Goal: Task Accomplishment & Management: Manage account settings

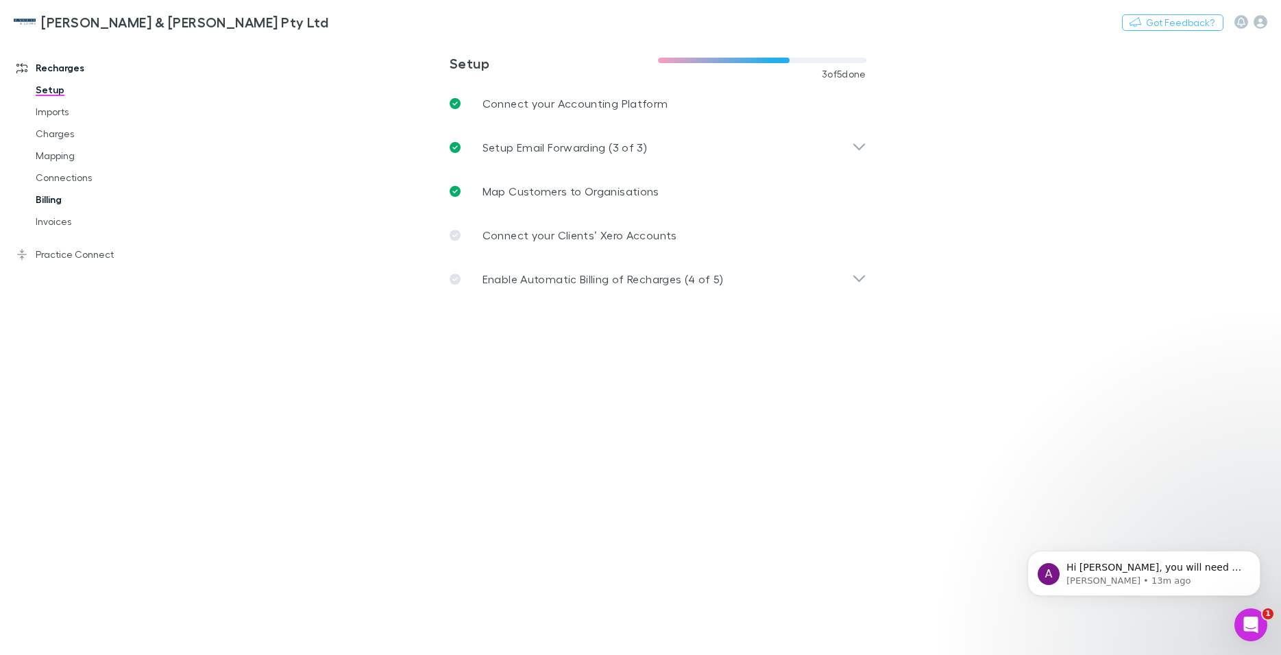
click at [41, 197] on link "Billing" at bounding box center [104, 199] width 165 height 22
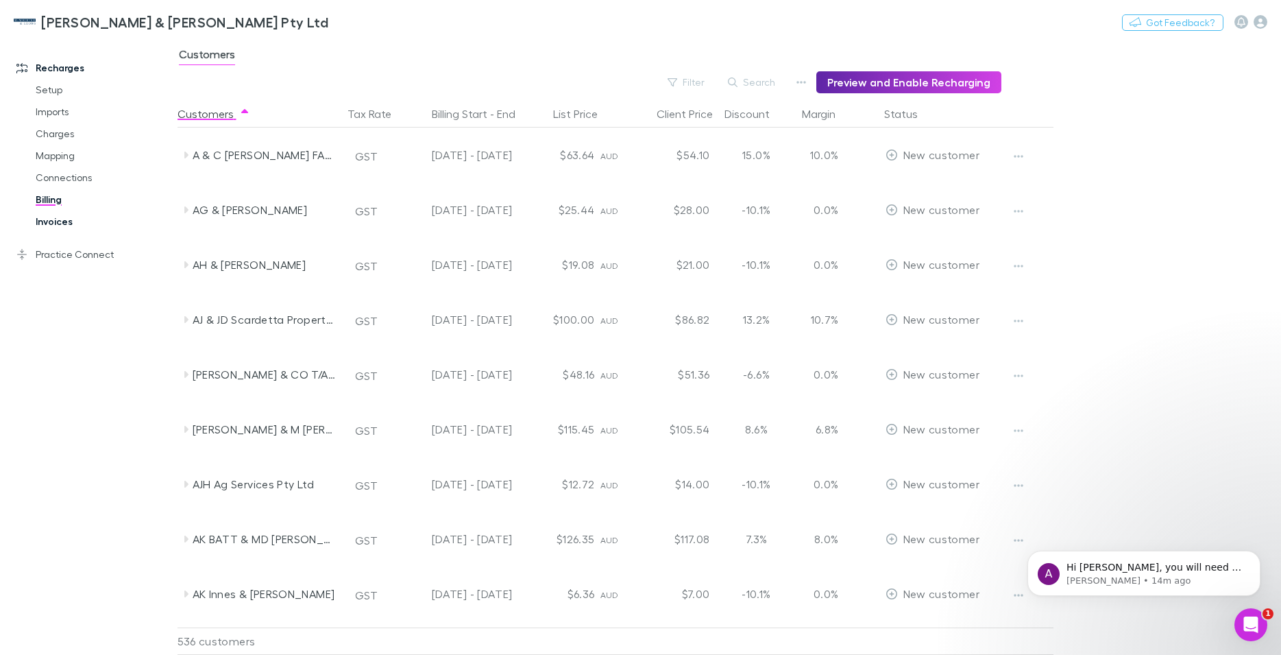
click at [56, 218] on link "Invoices" at bounding box center [104, 221] width 165 height 22
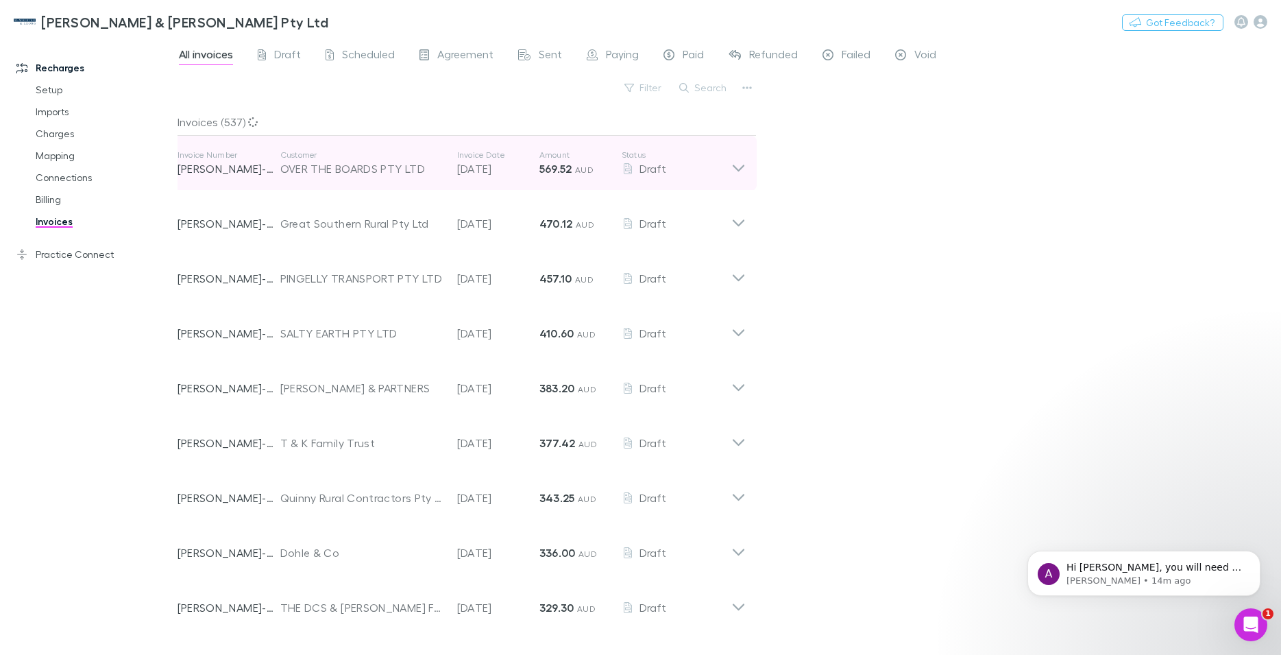
click at [731, 167] on icon at bounding box center [738, 162] width 14 height 27
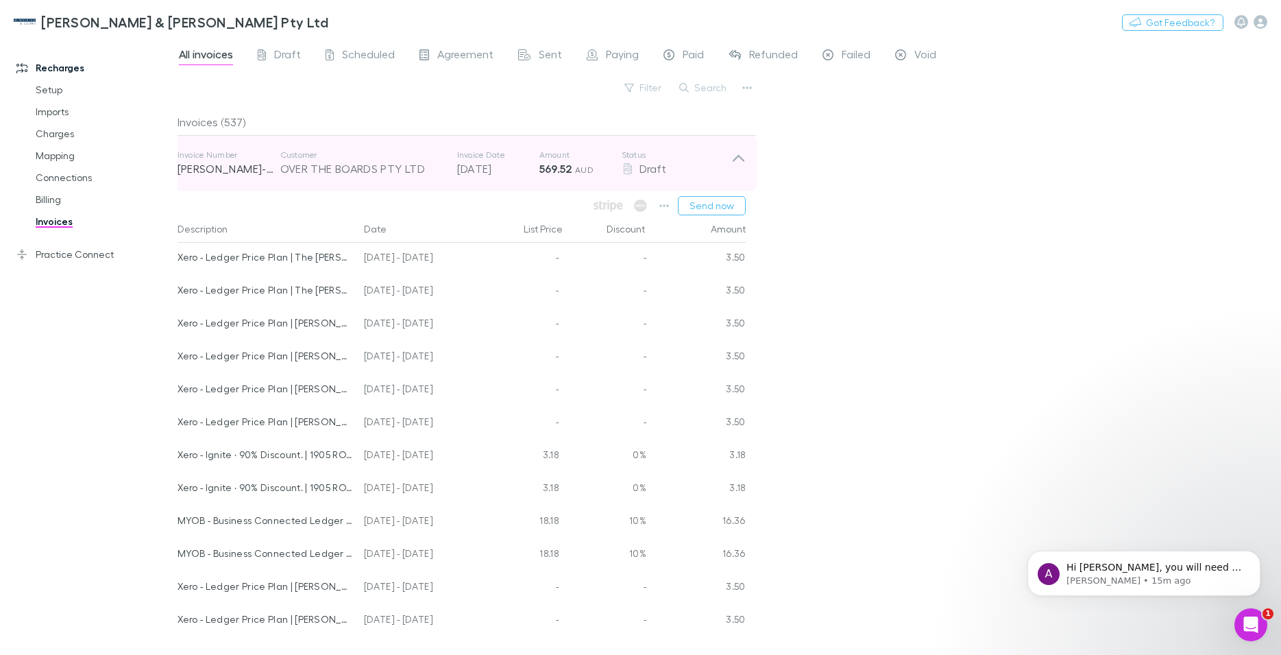
click at [731, 158] on icon at bounding box center [738, 162] width 14 height 27
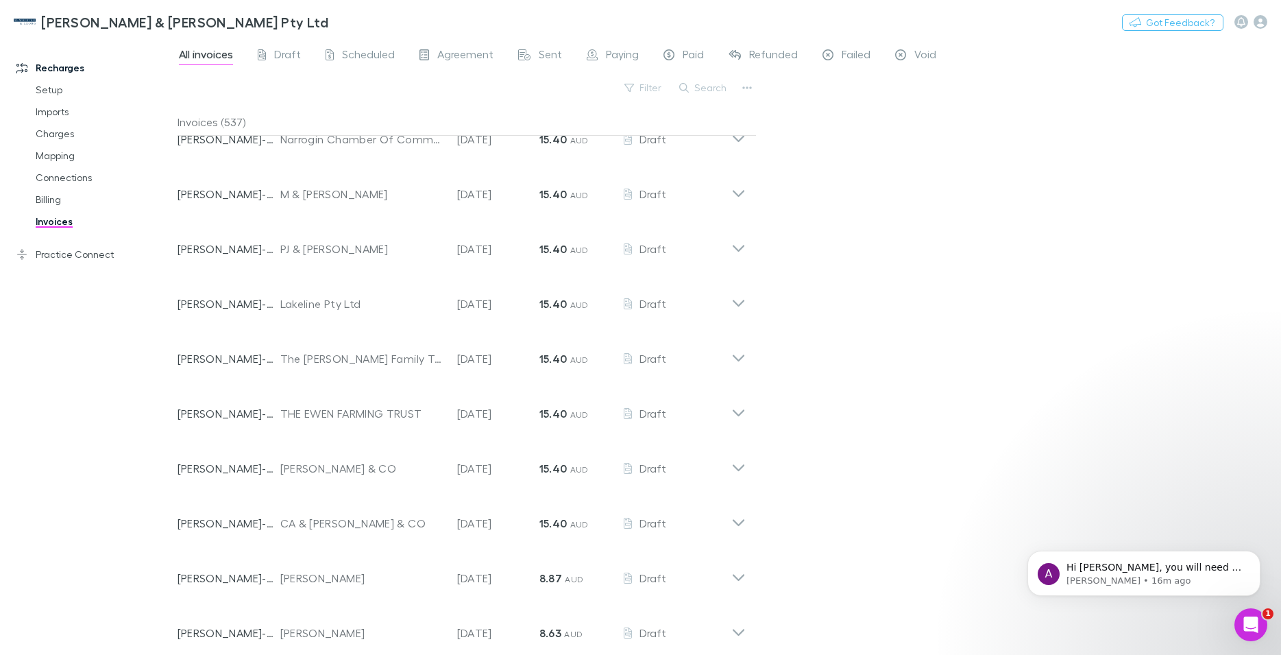
scroll to position [22699, 0]
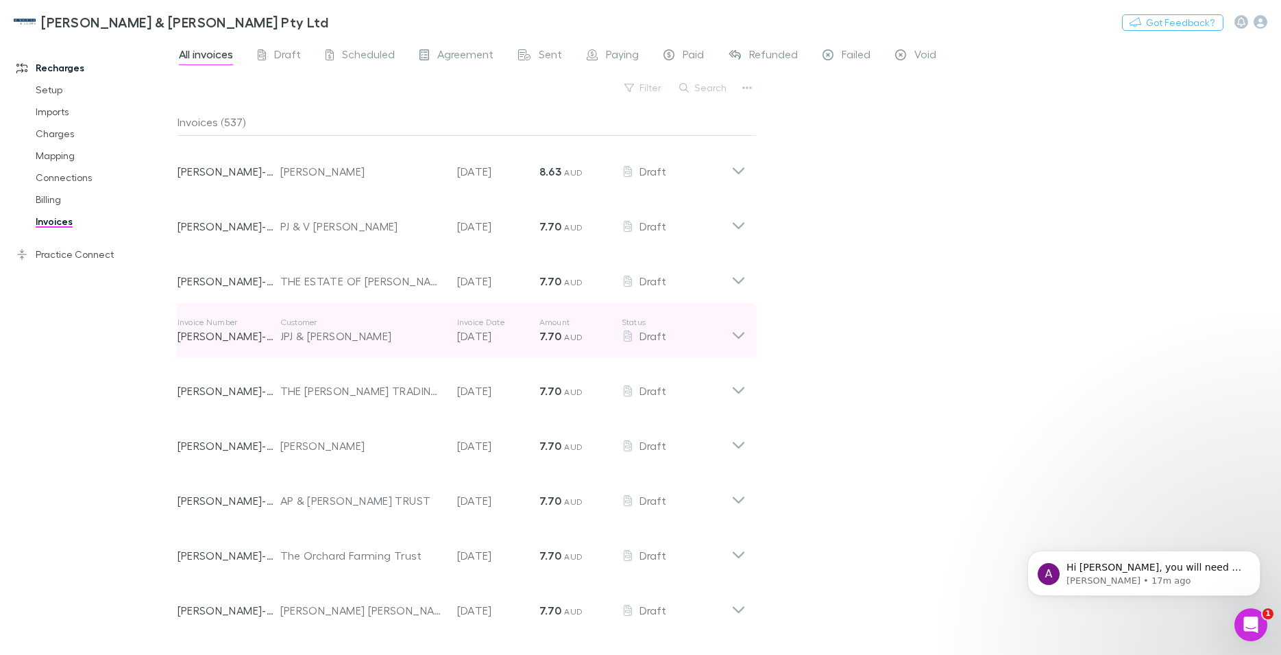
click at [731, 344] on icon at bounding box center [738, 330] width 14 height 27
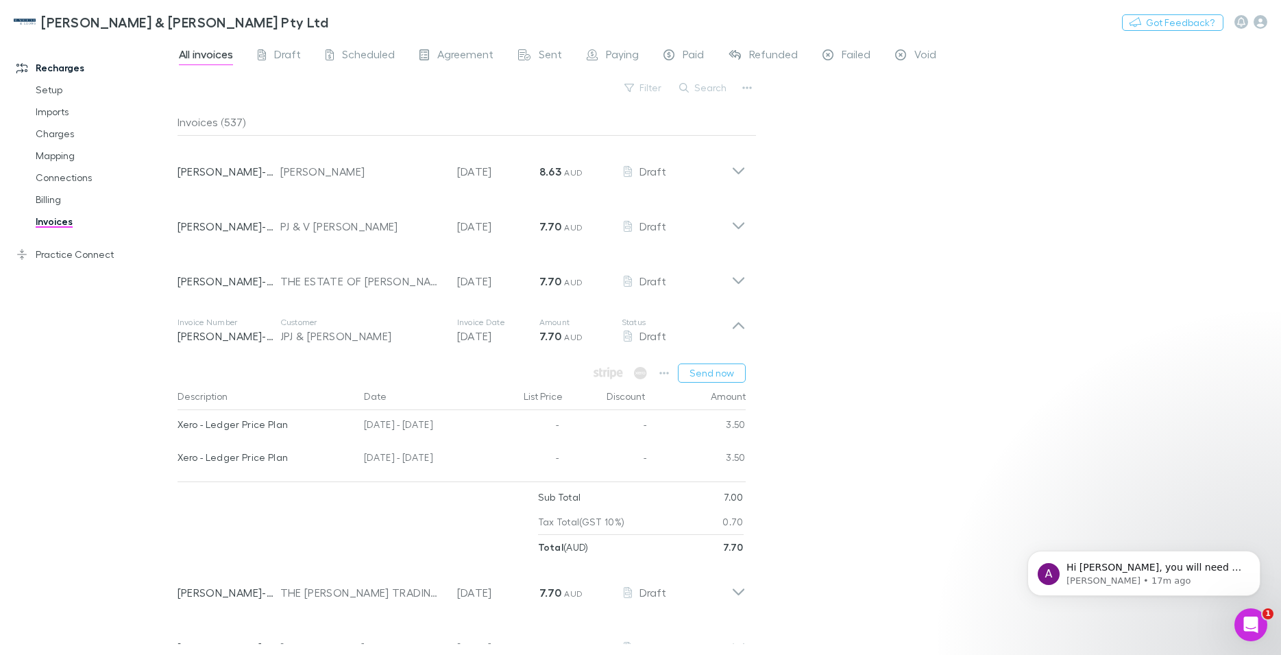
scroll to position [22777, 0]
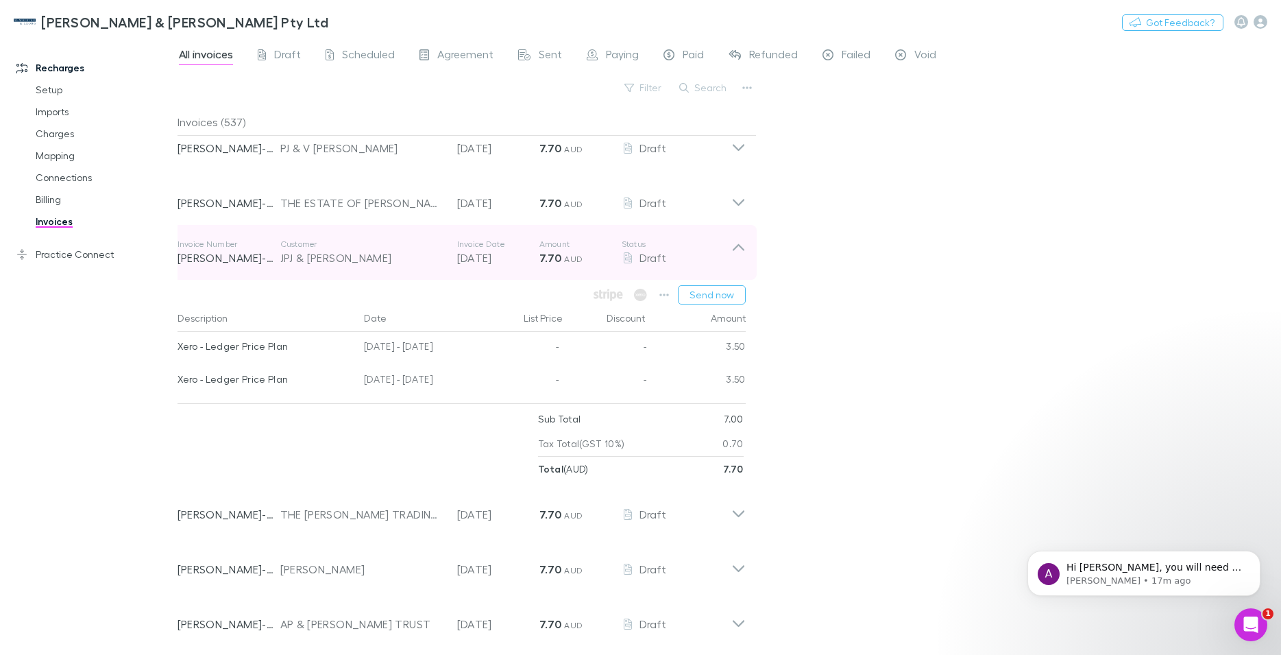
click at [732, 251] on icon at bounding box center [738, 247] width 12 height 7
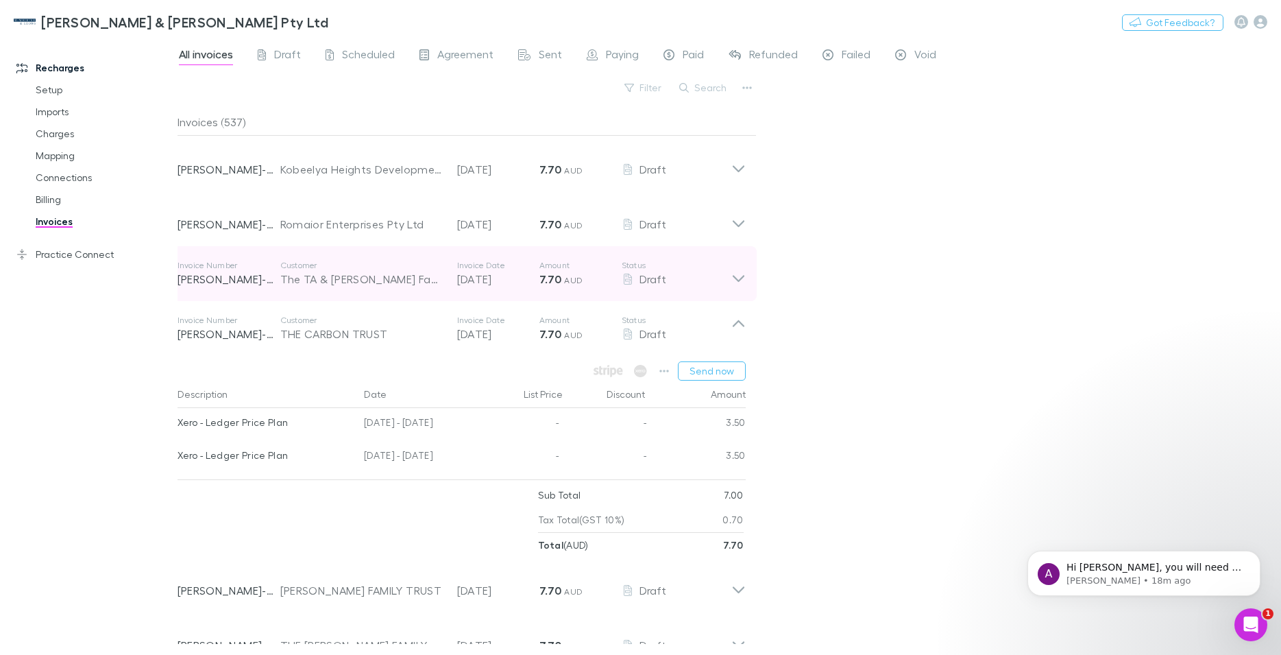
scroll to position [24667, 0]
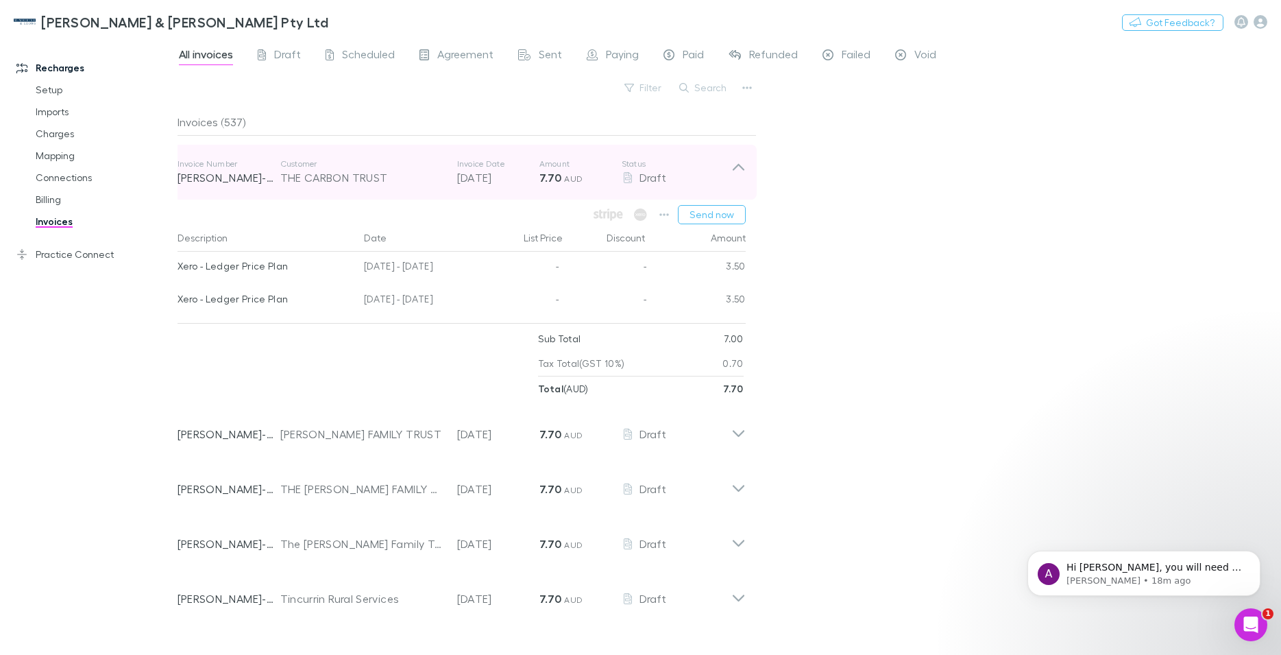
click at [731, 186] on icon at bounding box center [738, 171] width 14 height 27
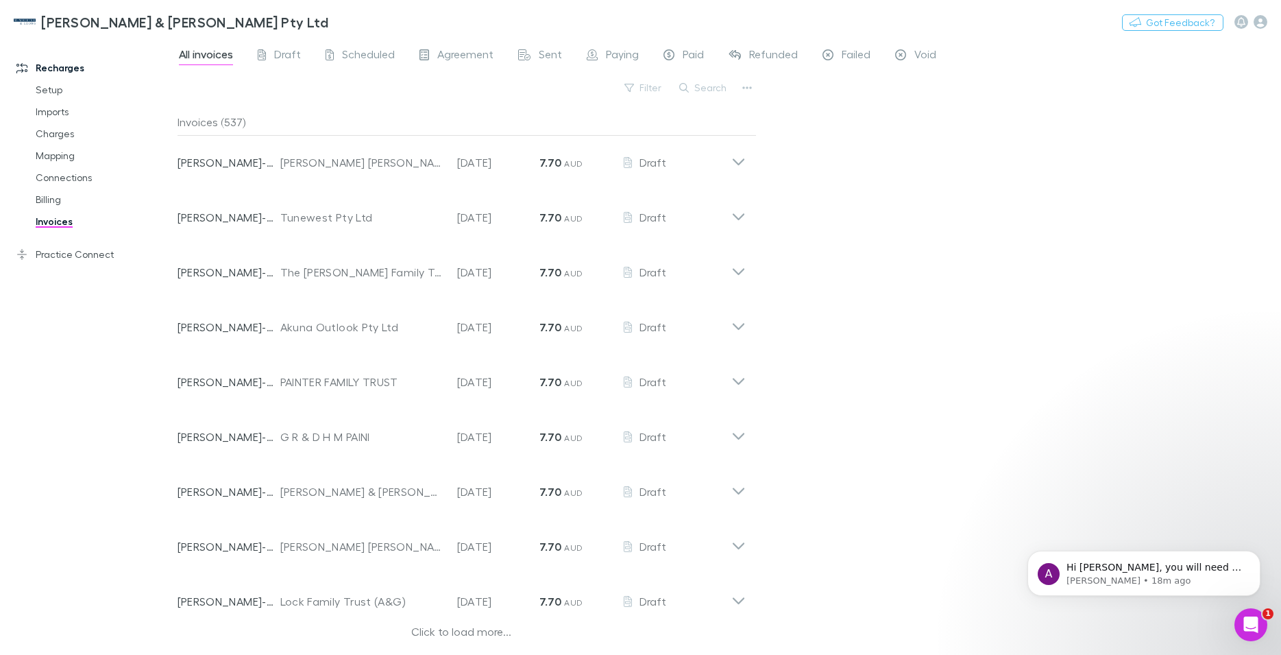
scroll to position [25999, 0]
click at [470, 510] on div "Invoice Number [PERSON_NAME]-0494 Customer The Remedy Physio & Pilates Pty Ltd …" at bounding box center [455, 485] width 554 height 49
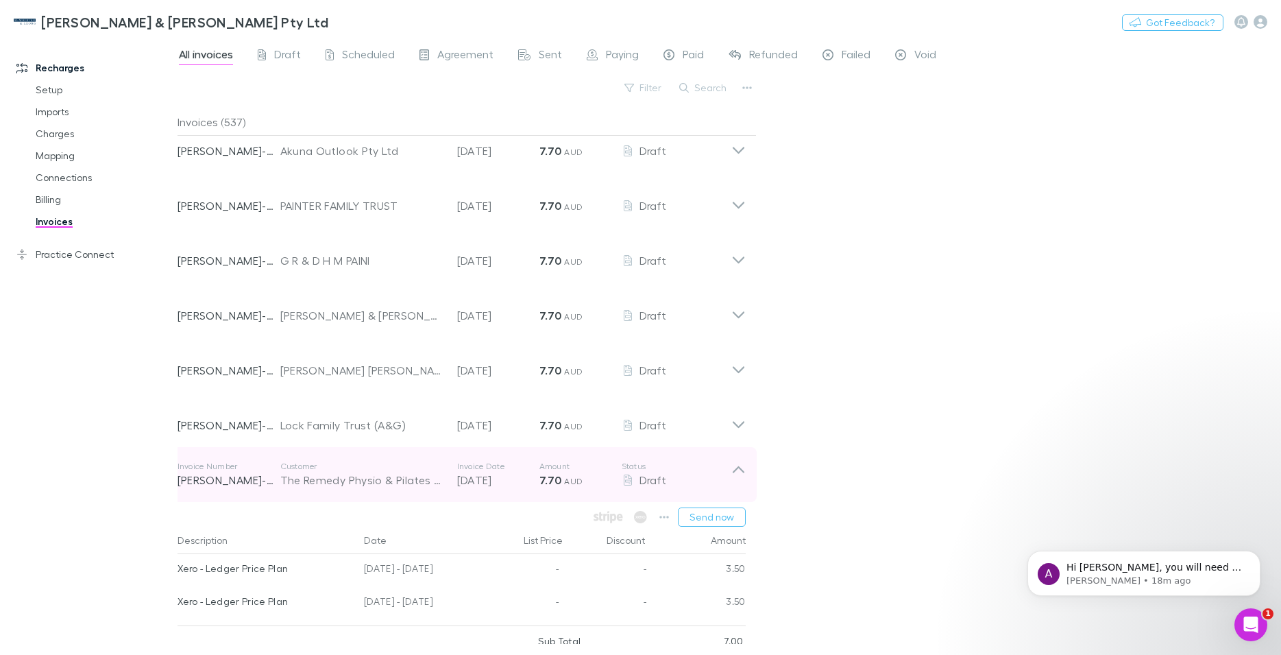
scroll to position [26166, 0]
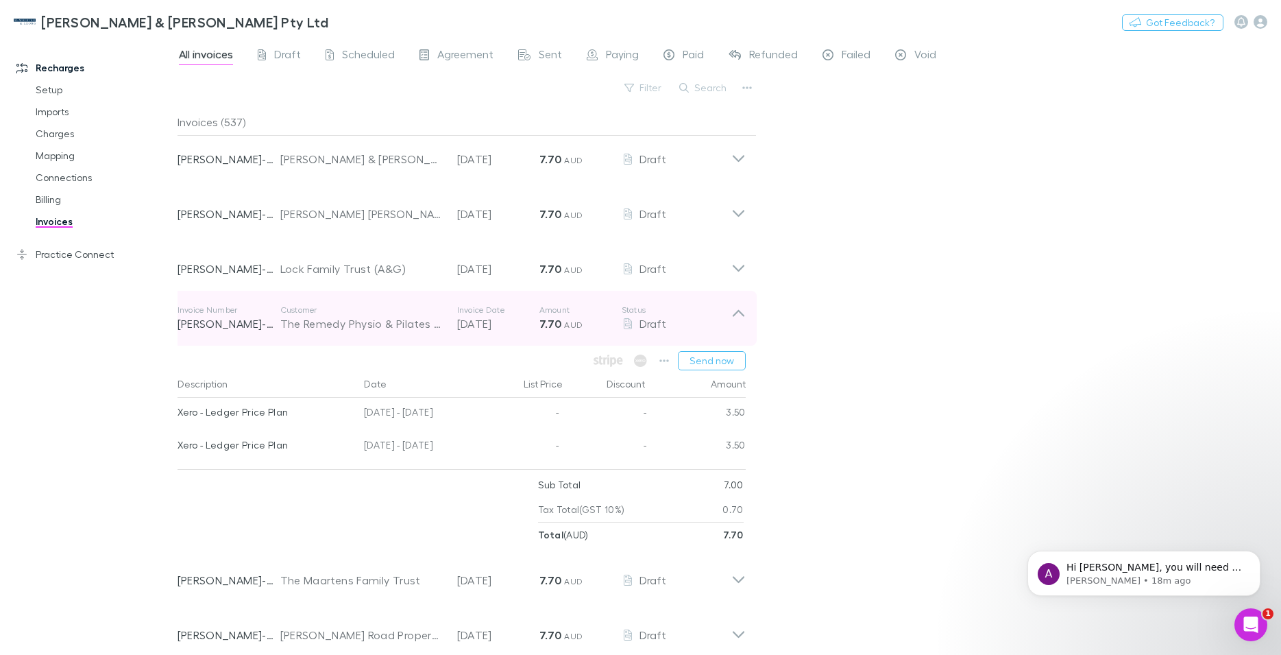
click at [732, 317] on icon at bounding box center [738, 313] width 12 height 7
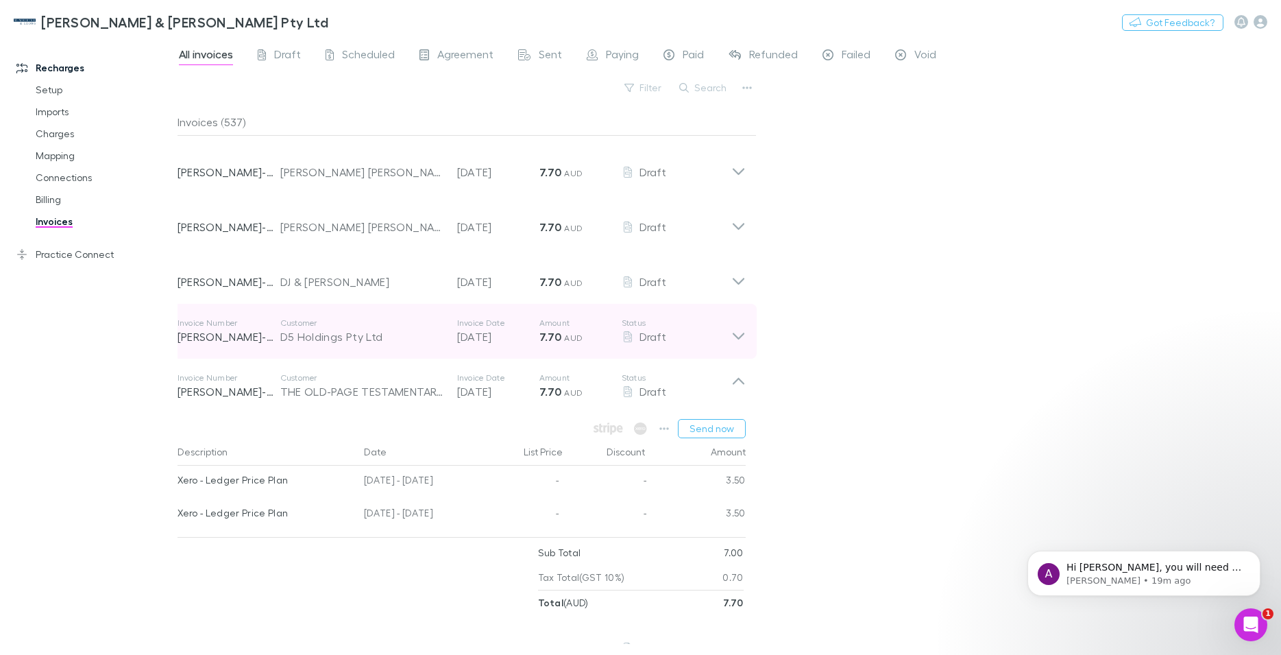
scroll to position [27822, 0]
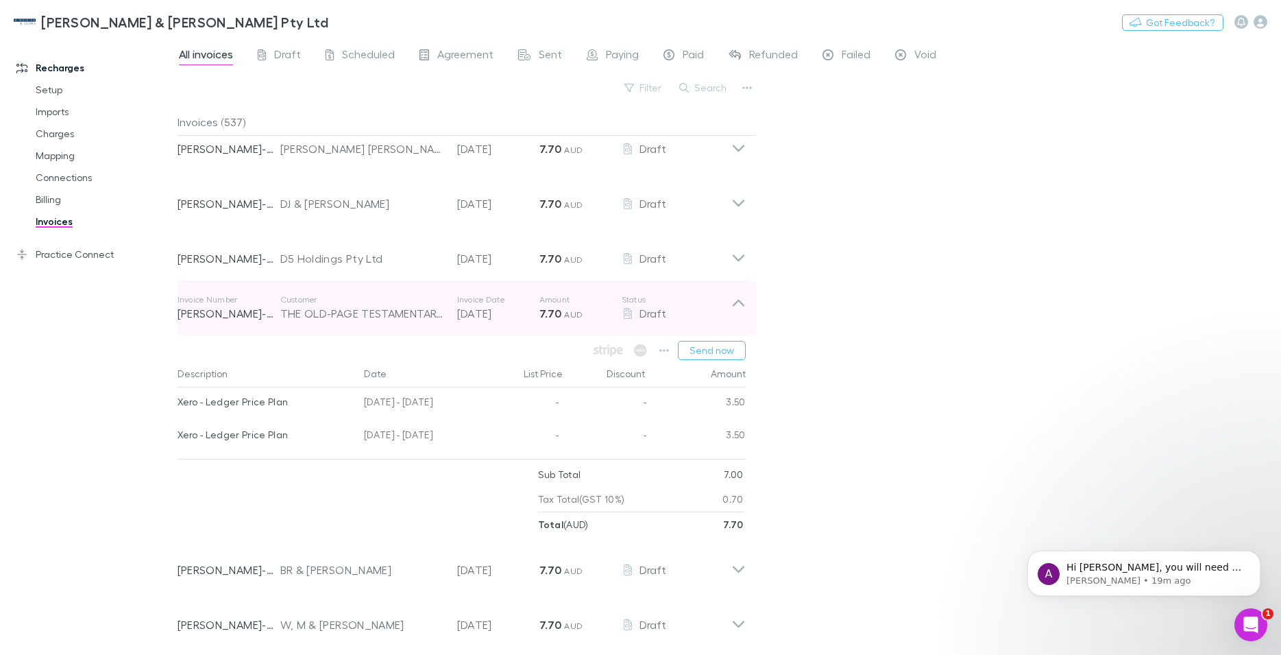
click at [731, 321] on icon at bounding box center [738, 307] width 14 height 27
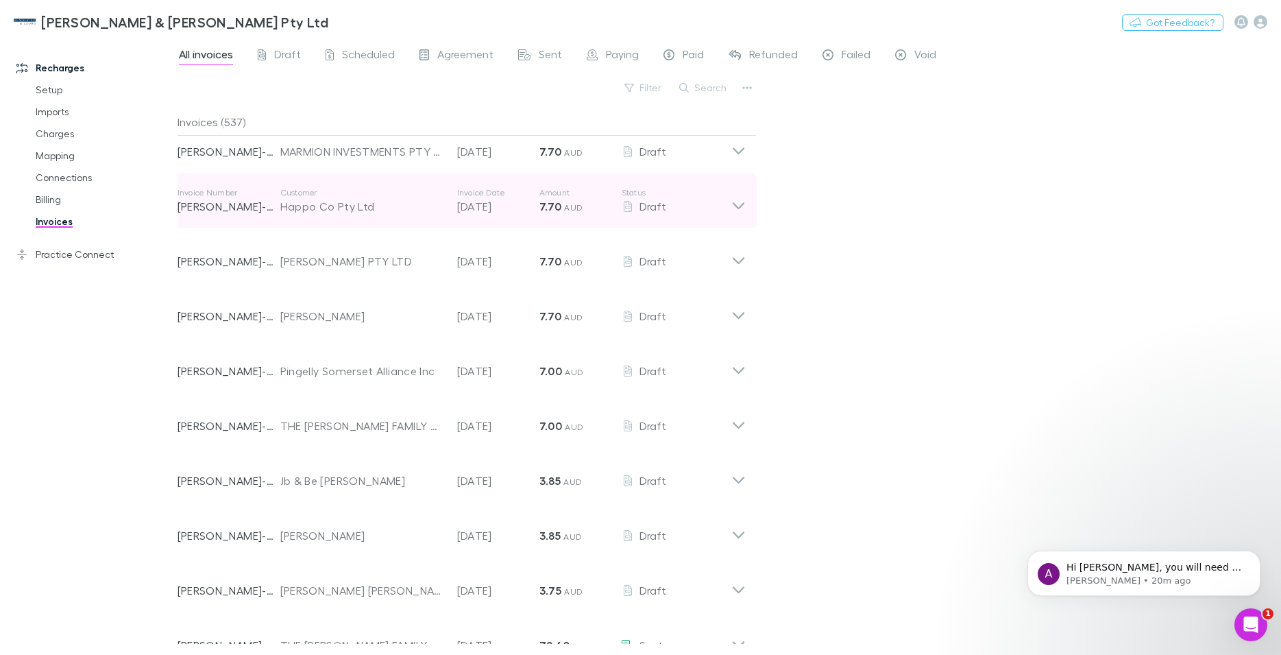
scroll to position [28994, 0]
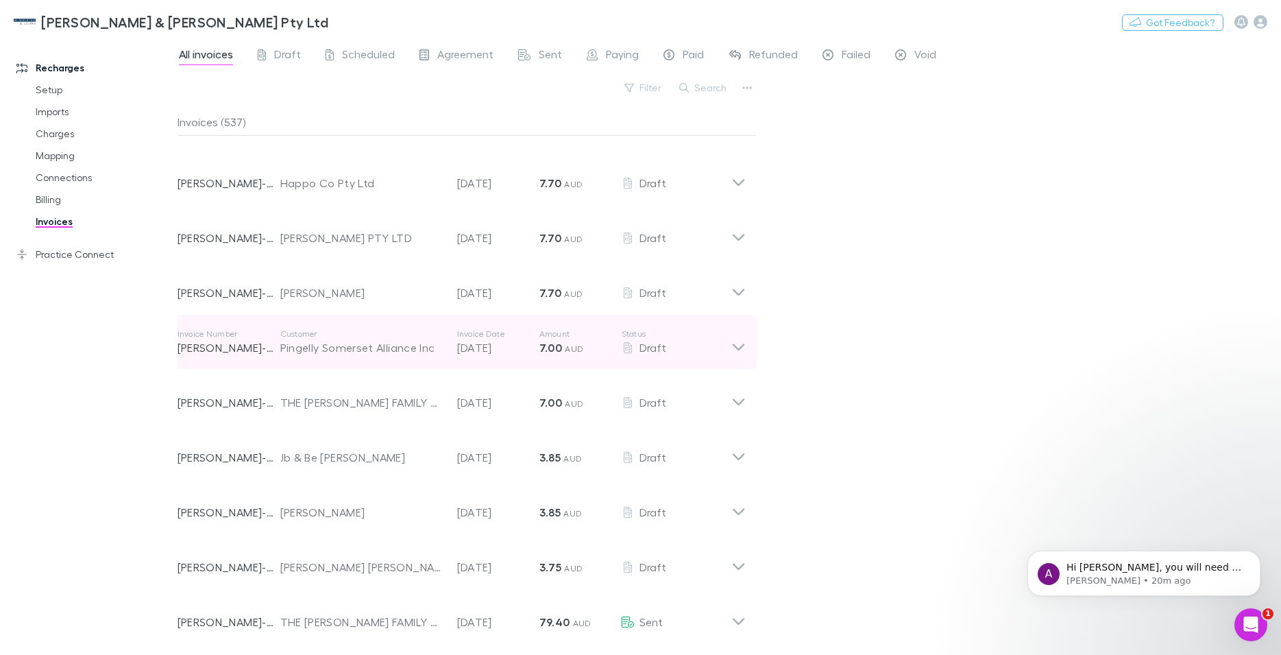
click at [732, 350] on icon at bounding box center [738, 346] width 12 height 7
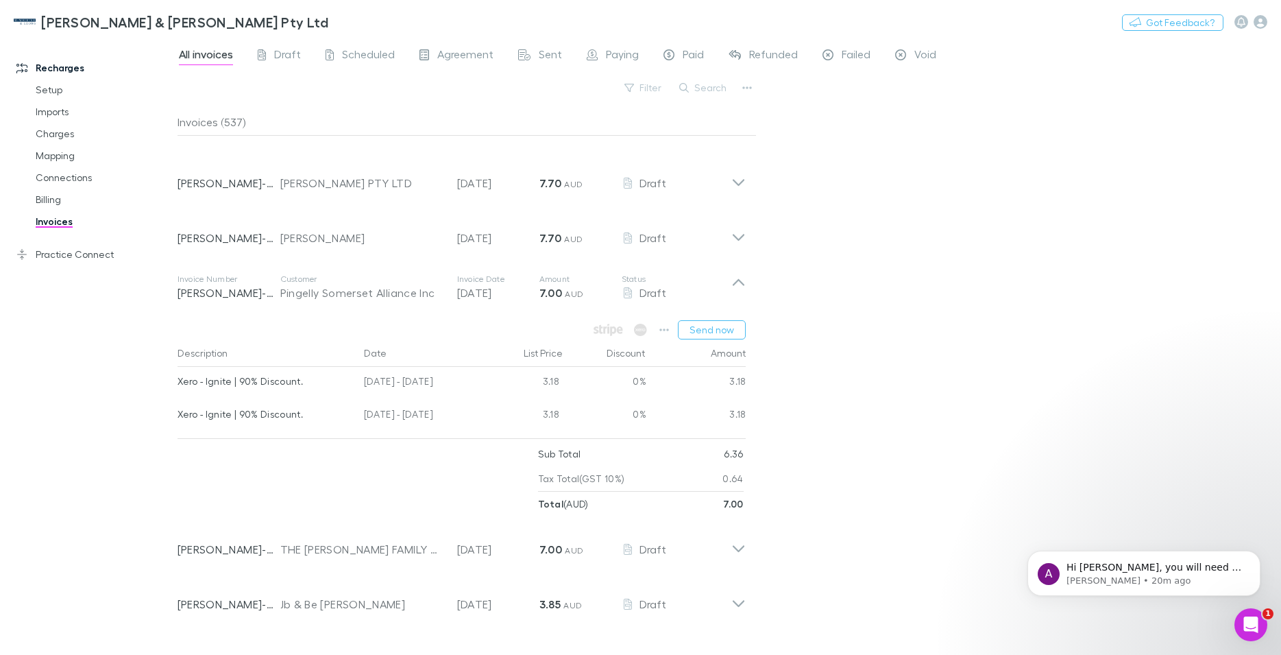
scroll to position [29072, 0]
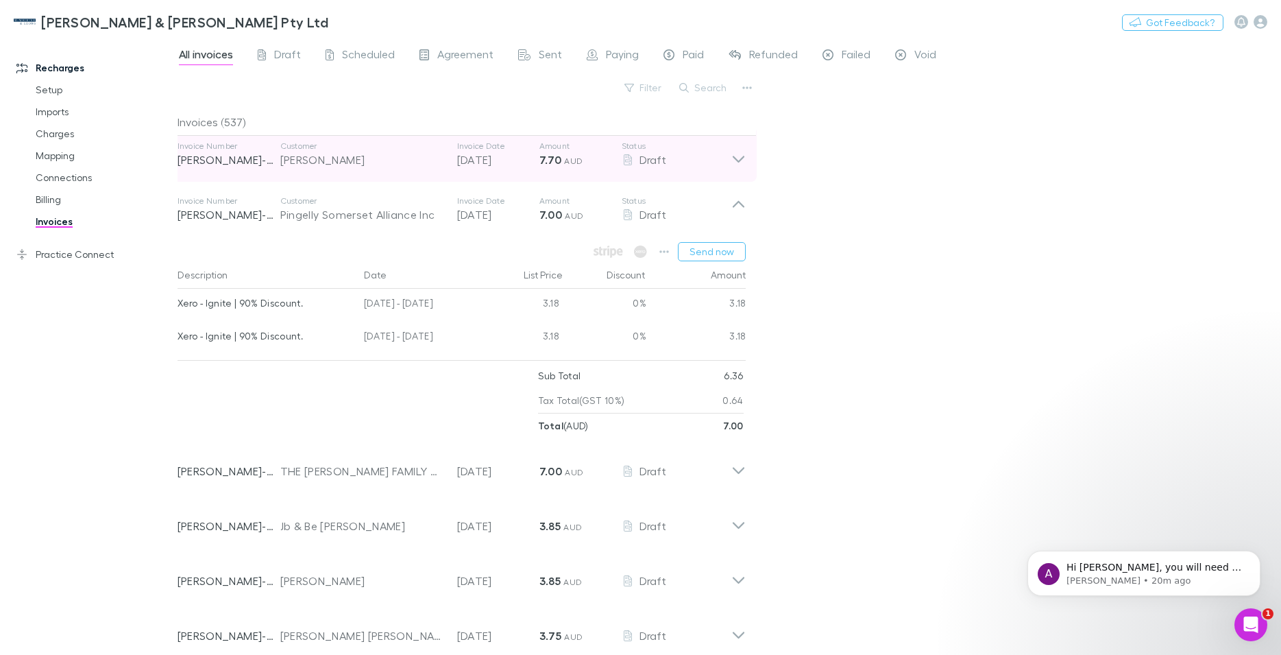
drag, startPoint x: 719, startPoint y: 387, endPoint x: 686, endPoint y: 345, distance: 53.7
click at [718, 206] on p "Status" at bounding box center [677, 200] width 110 height 11
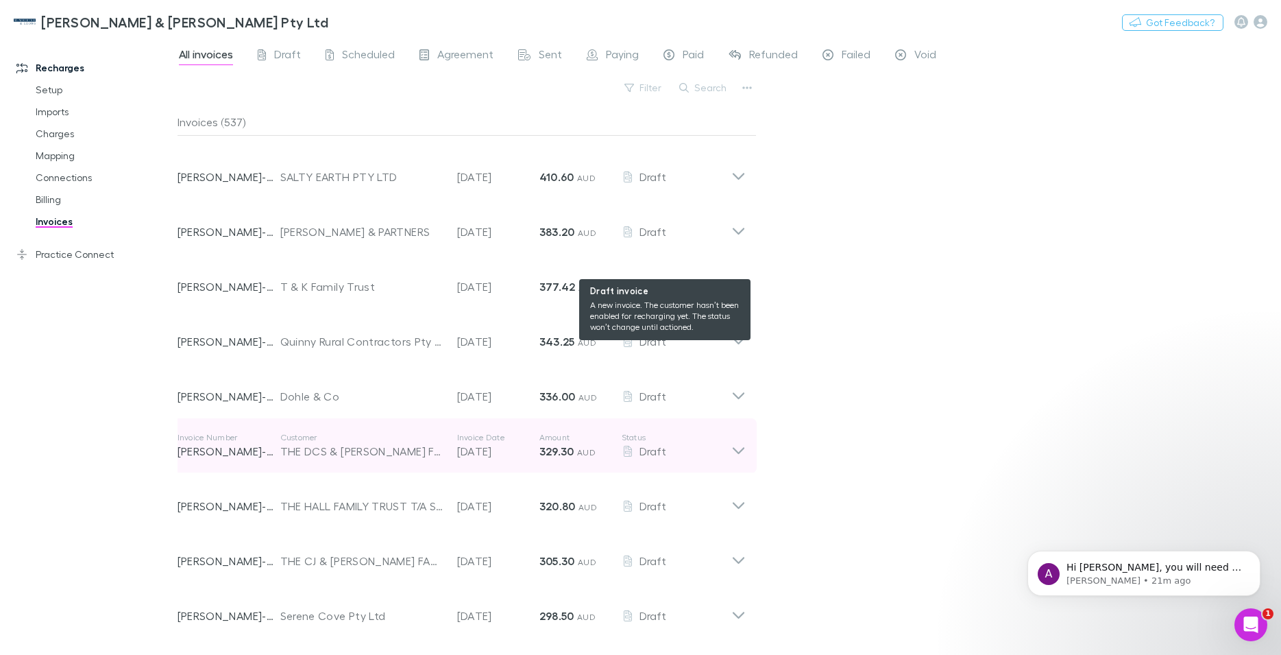
scroll to position [234, 0]
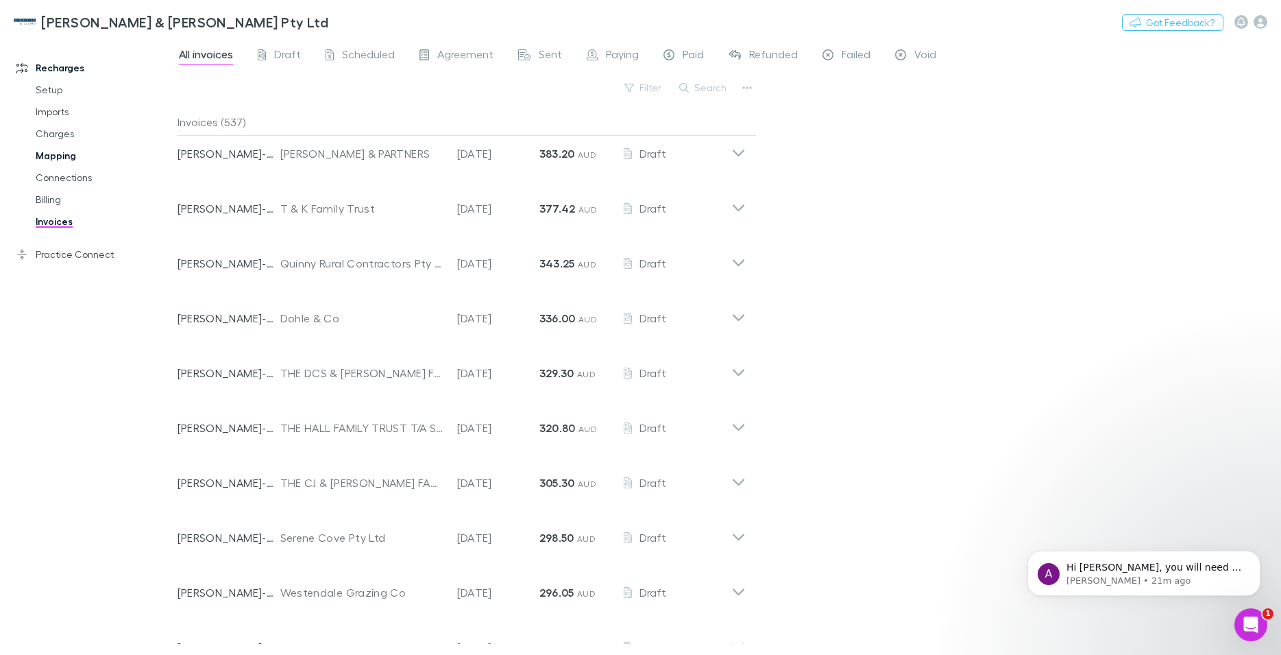
click at [48, 152] on link "Mapping" at bounding box center [104, 156] width 165 height 22
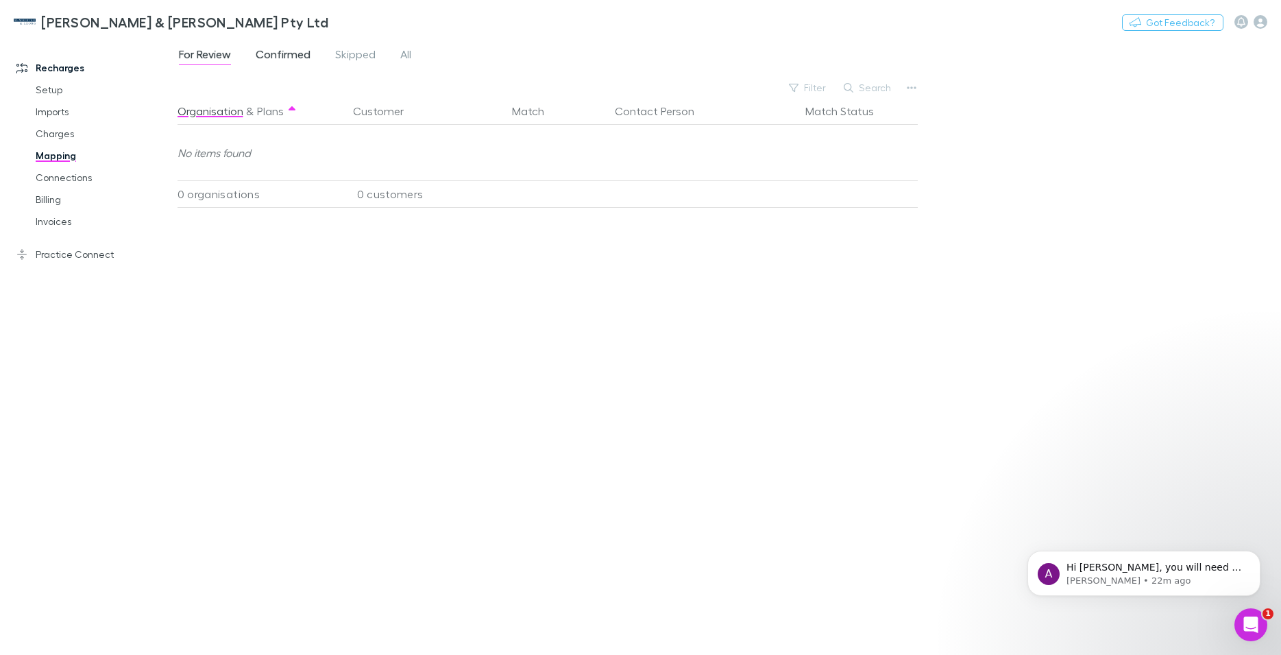
click at [287, 53] on span "Confirmed" at bounding box center [283, 56] width 55 height 18
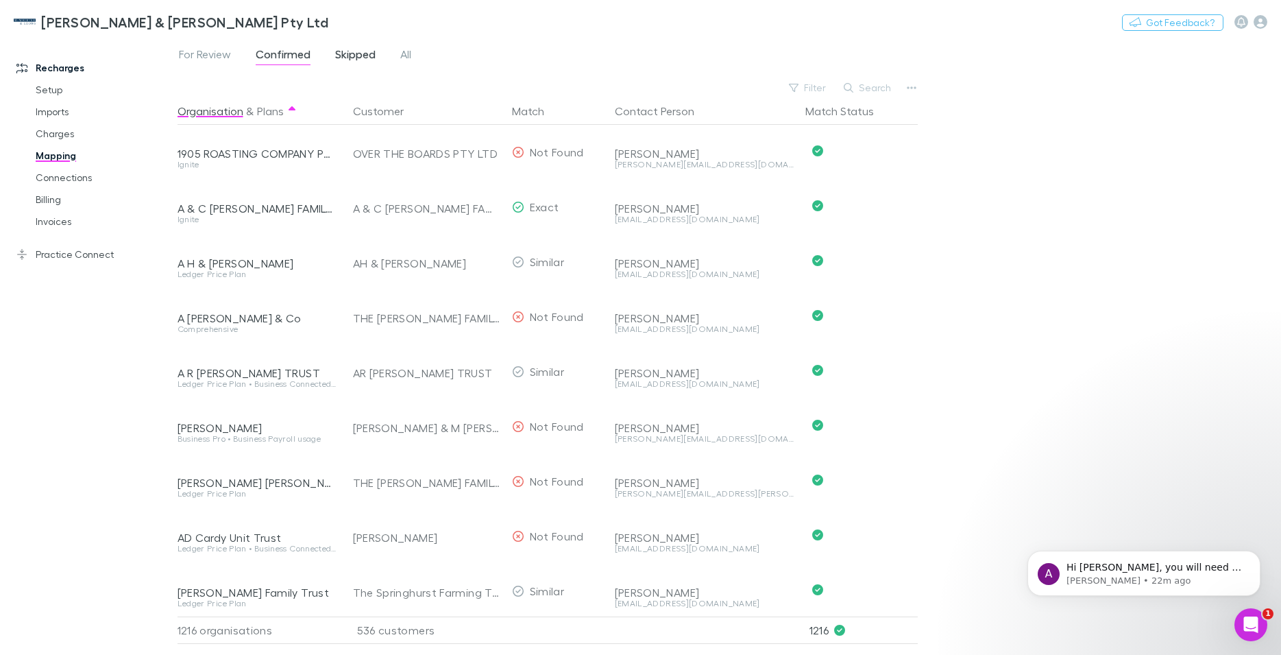
click at [352, 53] on span "Skipped" at bounding box center [355, 56] width 40 height 18
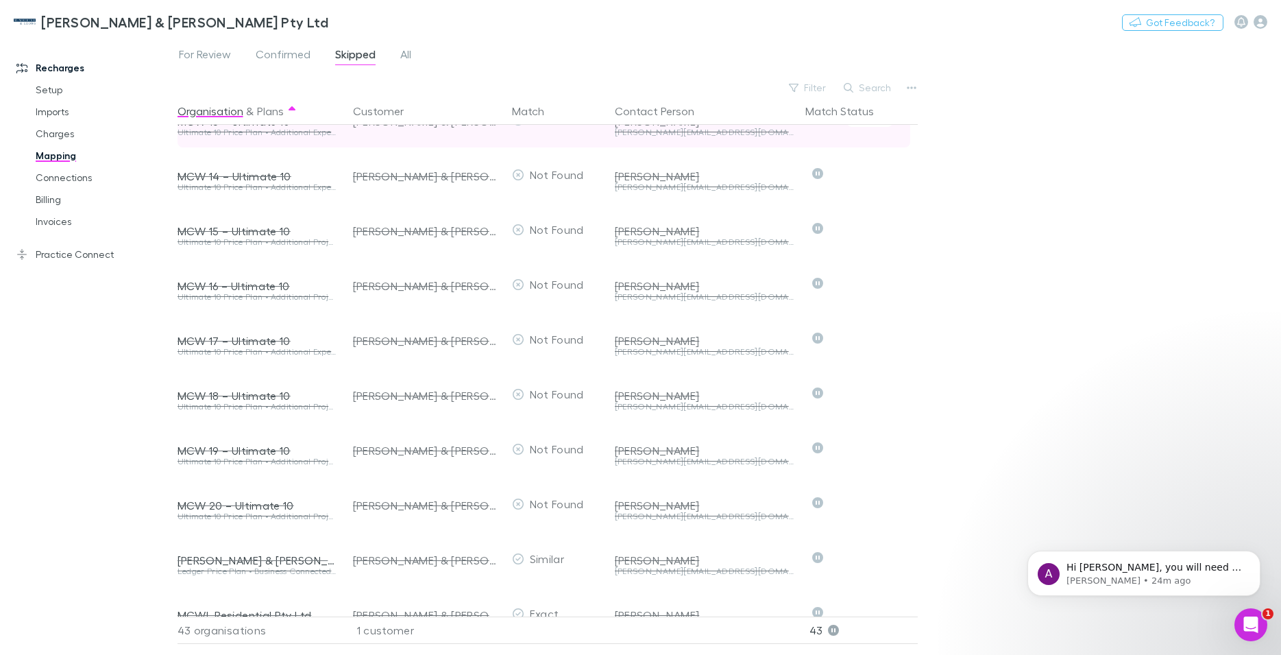
scroll to position [707, 0]
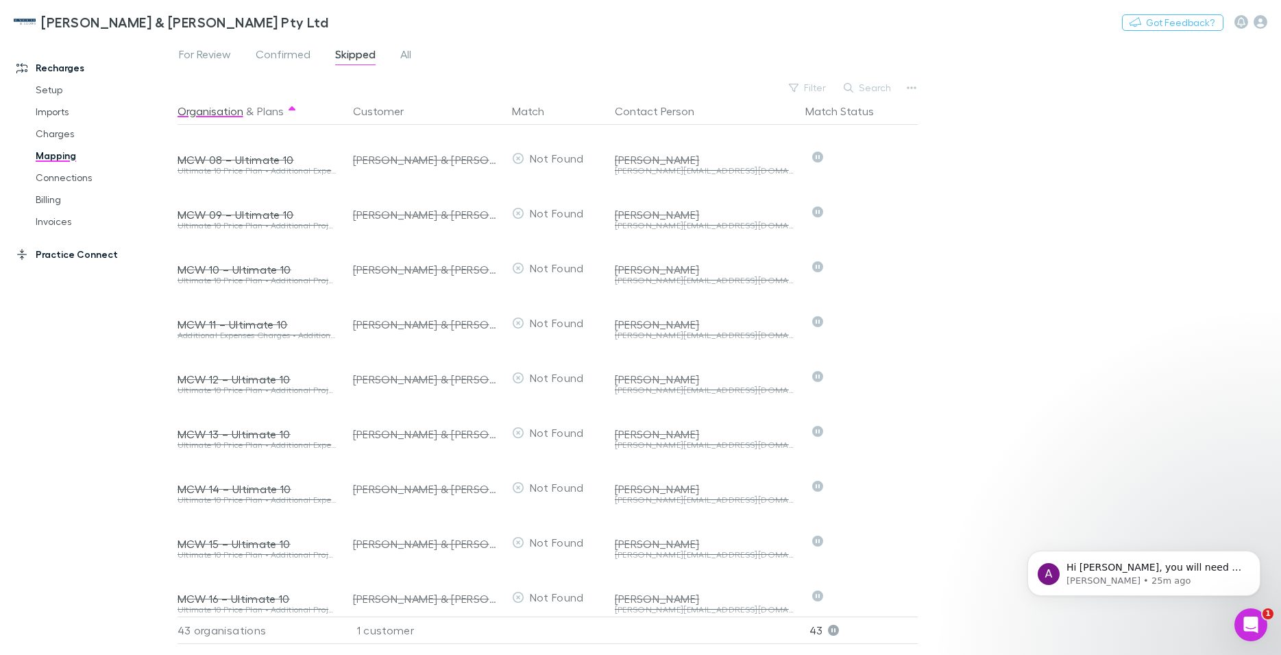
click at [59, 254] on link "Practice Connect" at bounding box center [95, 254] width 184 height 22
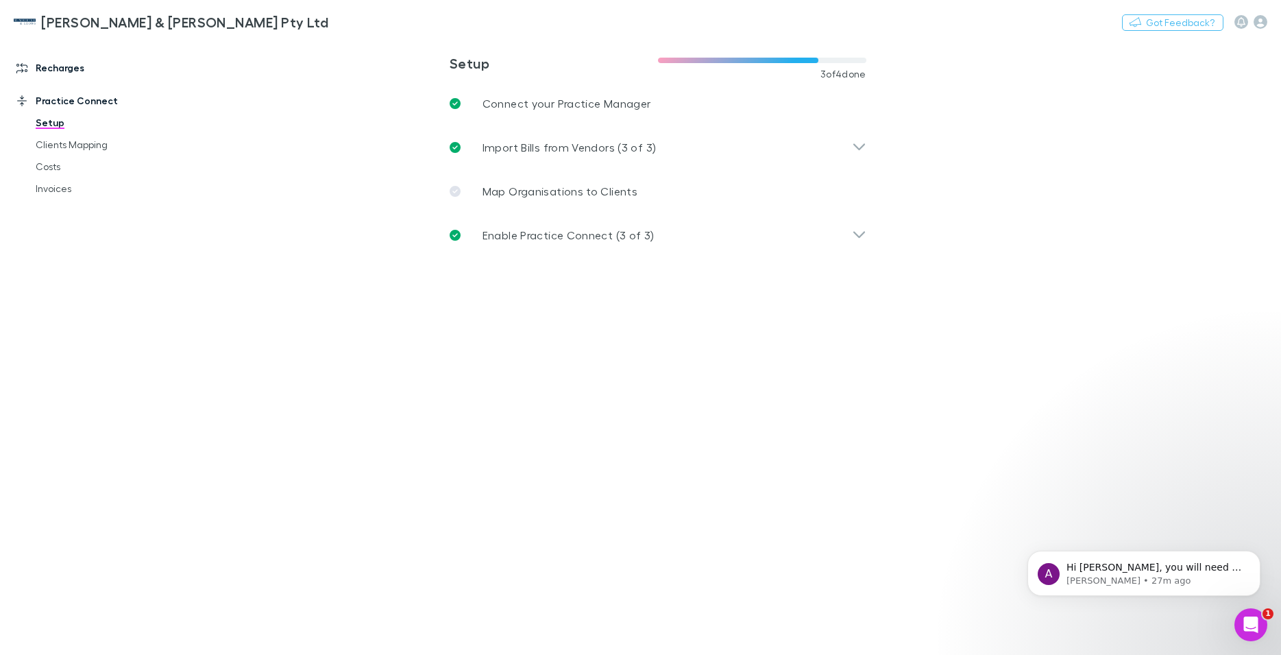
click at [57, 67] on link "Recharges" at bounding box center [95, 68] width 184 height 22
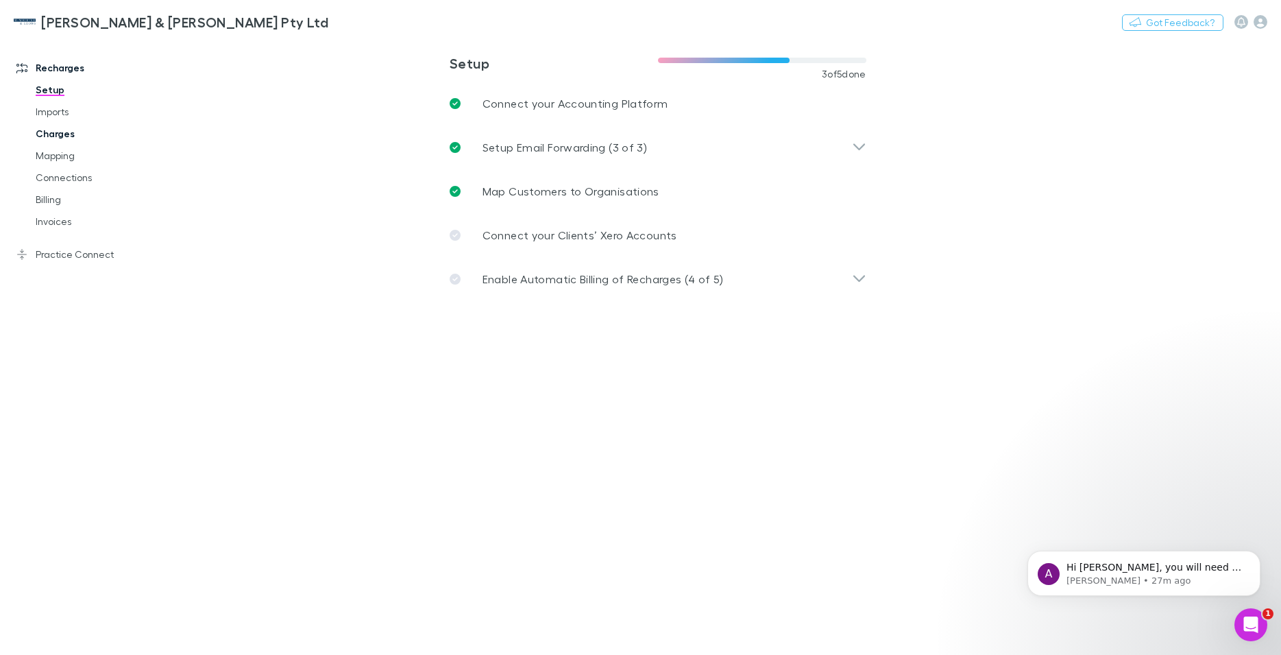
click at [58, 134] on link "Charges" at bounding box center [104, 134] width 165 height 22
click at [48, 134] on link "Charges" at bounding box center [104, 134] width 165 height 22
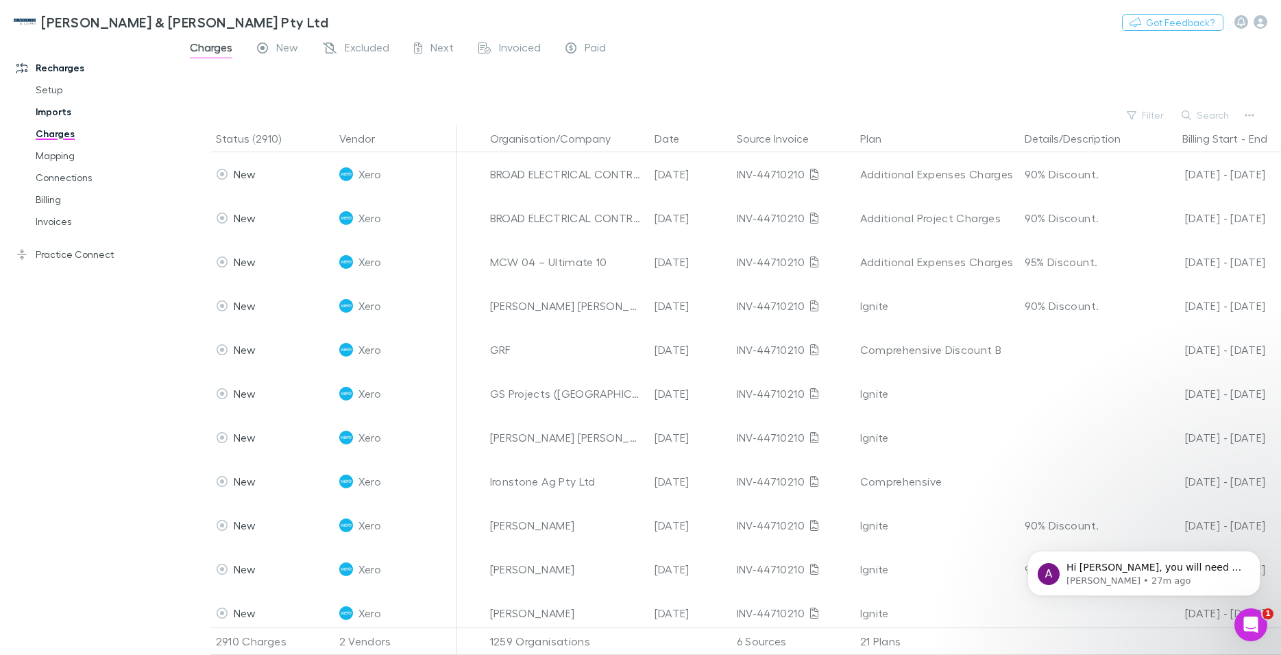
click at [46, 110] on link "Imports" at bounding box center [104, 112] width 165 height 22
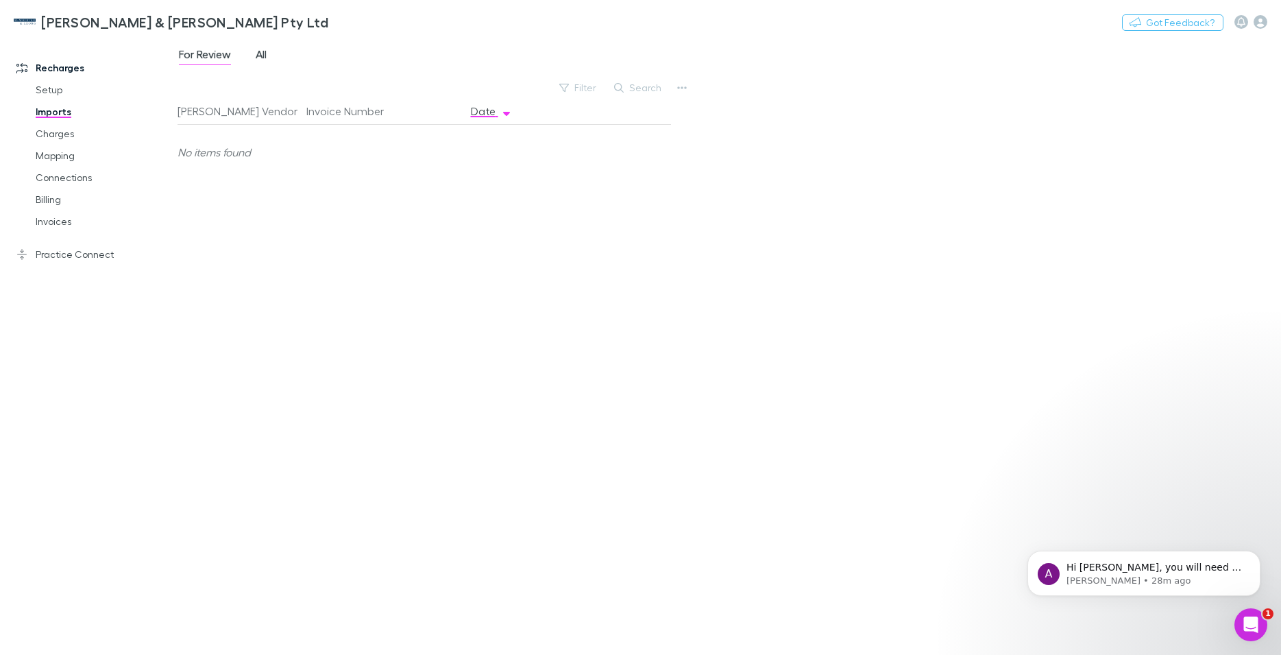
click at [262, 56] on span "All" at bounding box center [261, 56] width 11 height 18
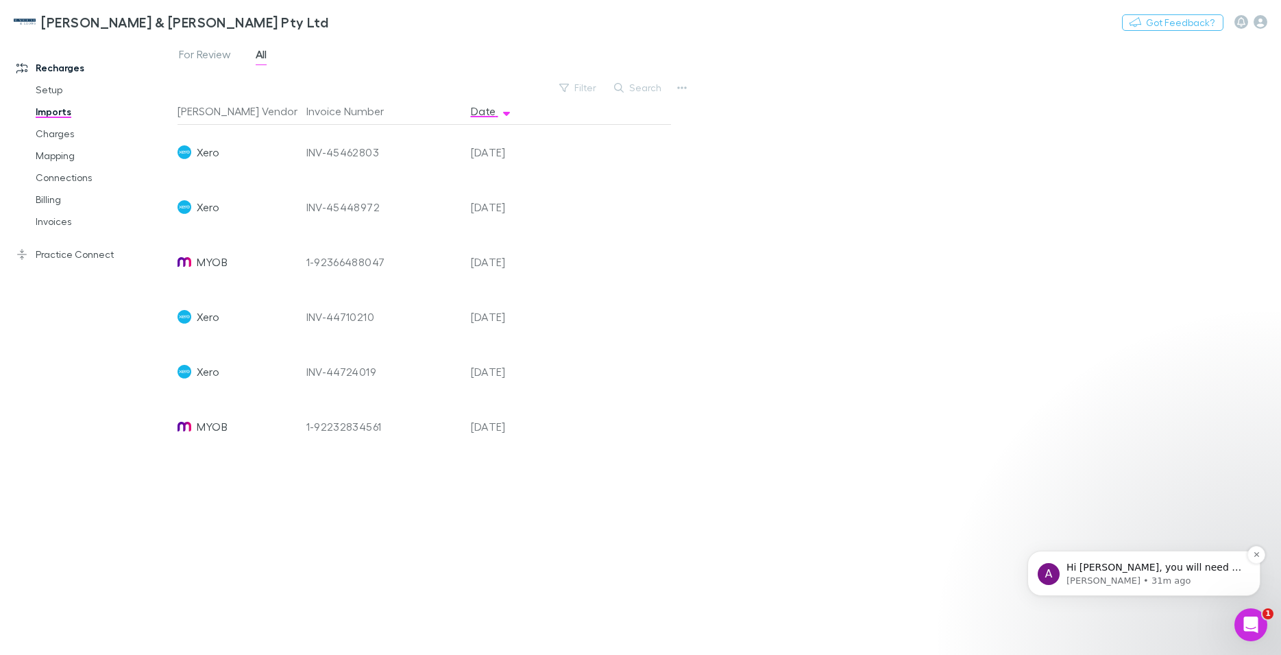
click at [1134, 570] on p "Hi [PERSON_NAME], you will need to void this invoice in Xero. With the current …" at bounding box center [1155, 568] width 177 height 14
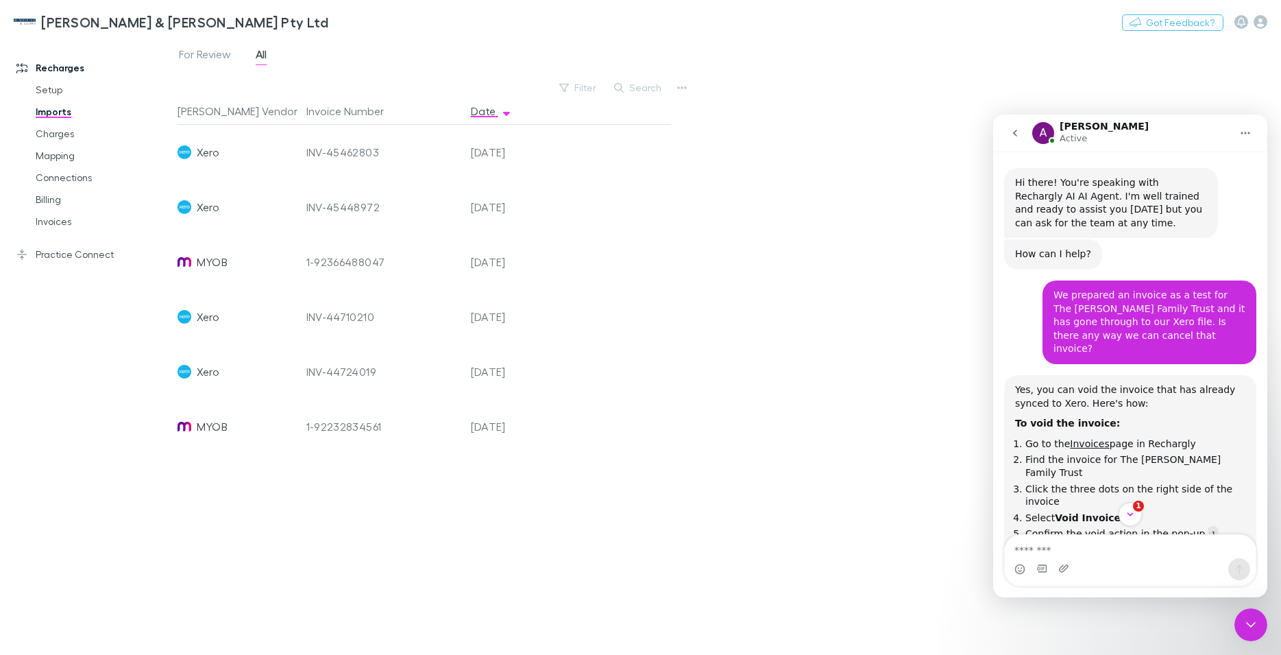
scroll to position [16, 0]
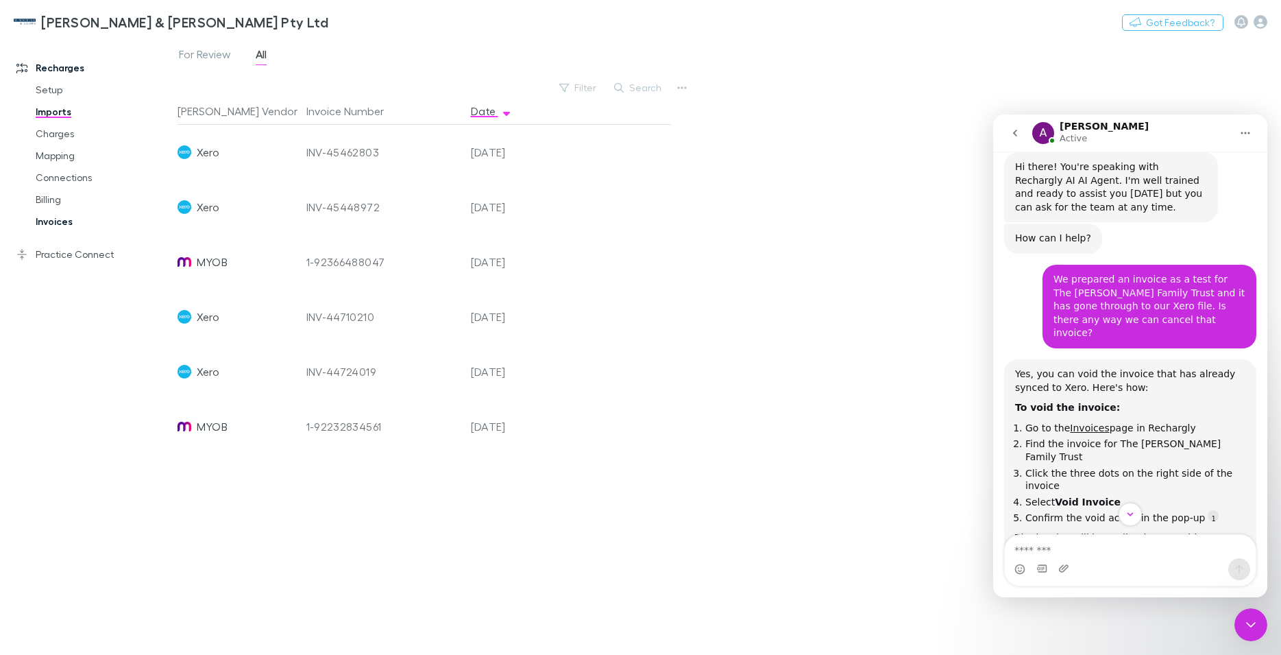
click at [52, 224] on link "Invoices" at bounding box center [104, 221] width 165 height 22
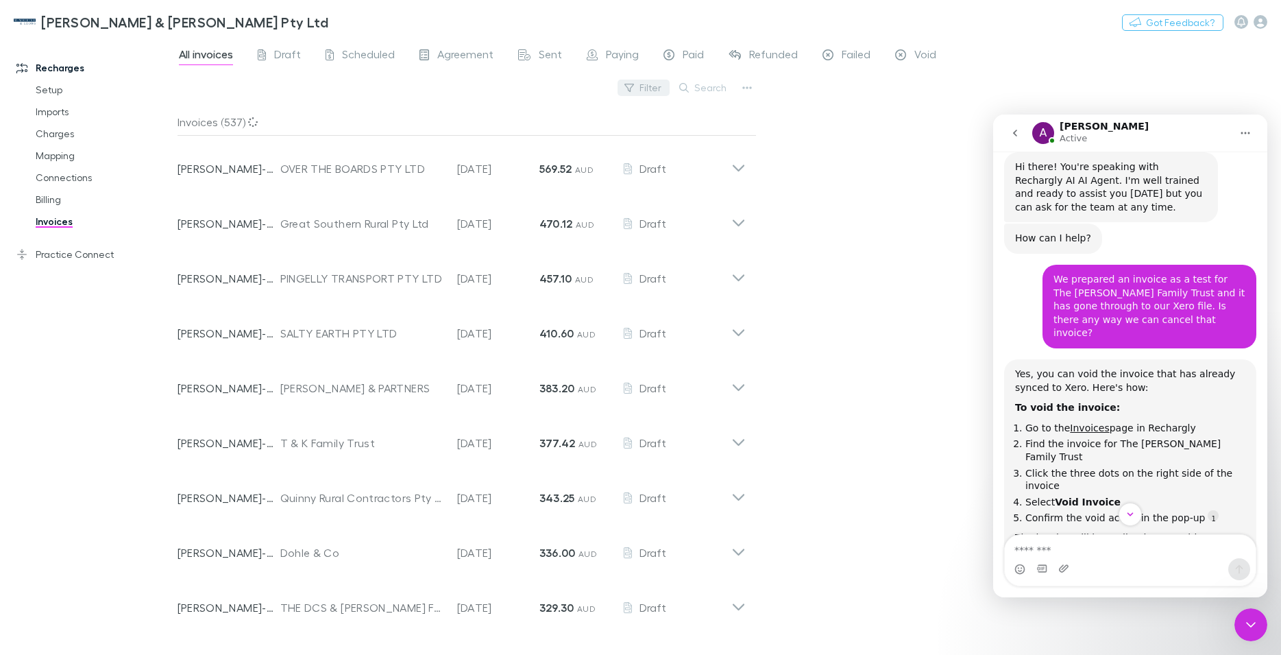
click at [641, 84] on button "Filter" at bounding box center [644, 88] width 52 height 16
click at [466, 216] on li "Sent" at bounding box center [551, 221] width 239 height 22
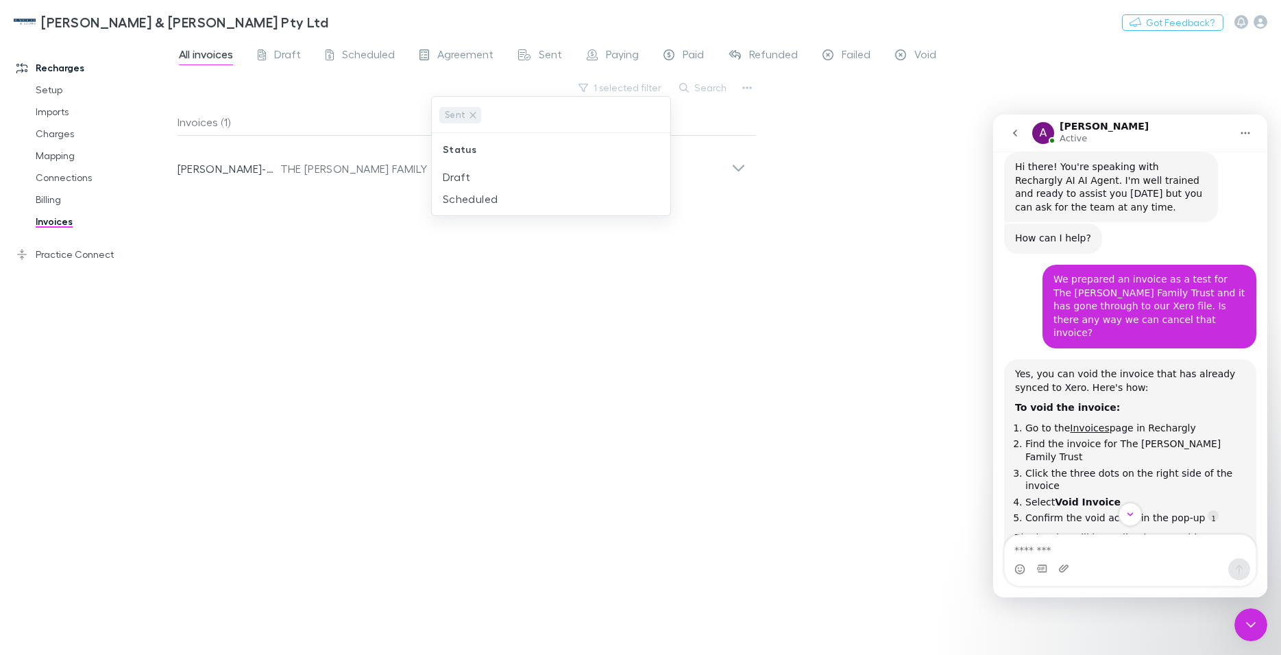
click at [331, 203] on div at bounding box center [640, 327] width 1281 height 655
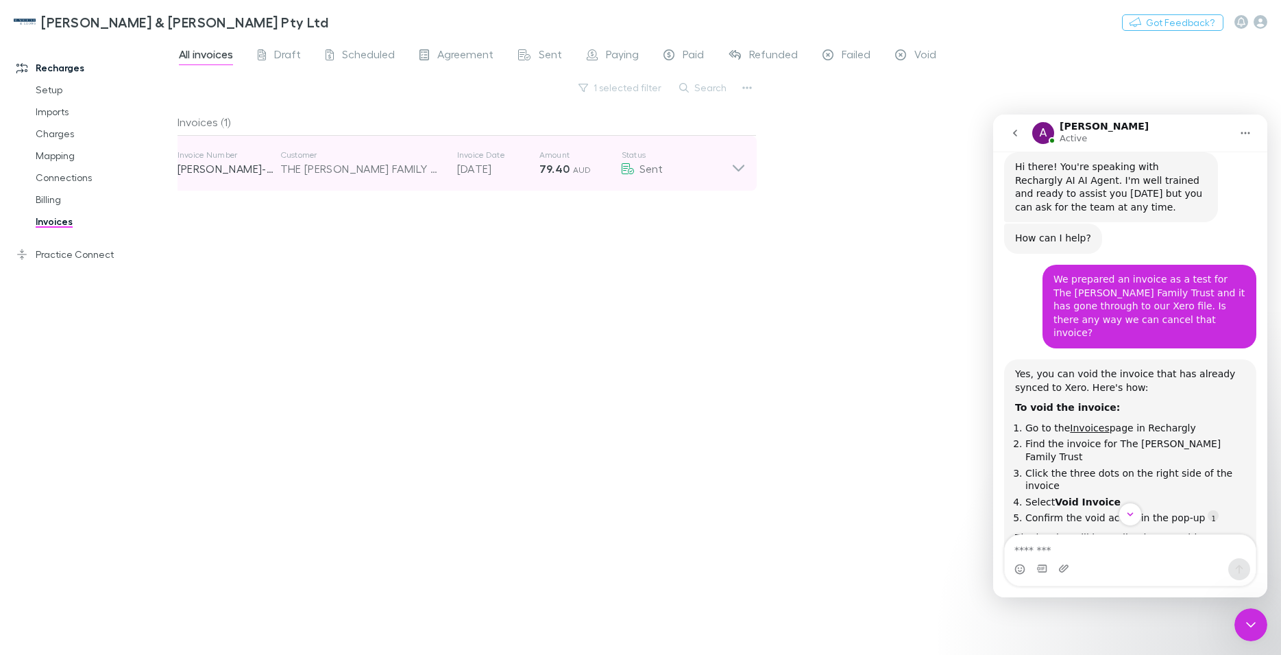
click at [736, 169] on icon at bounding box center [738, 168] width 12 height 7
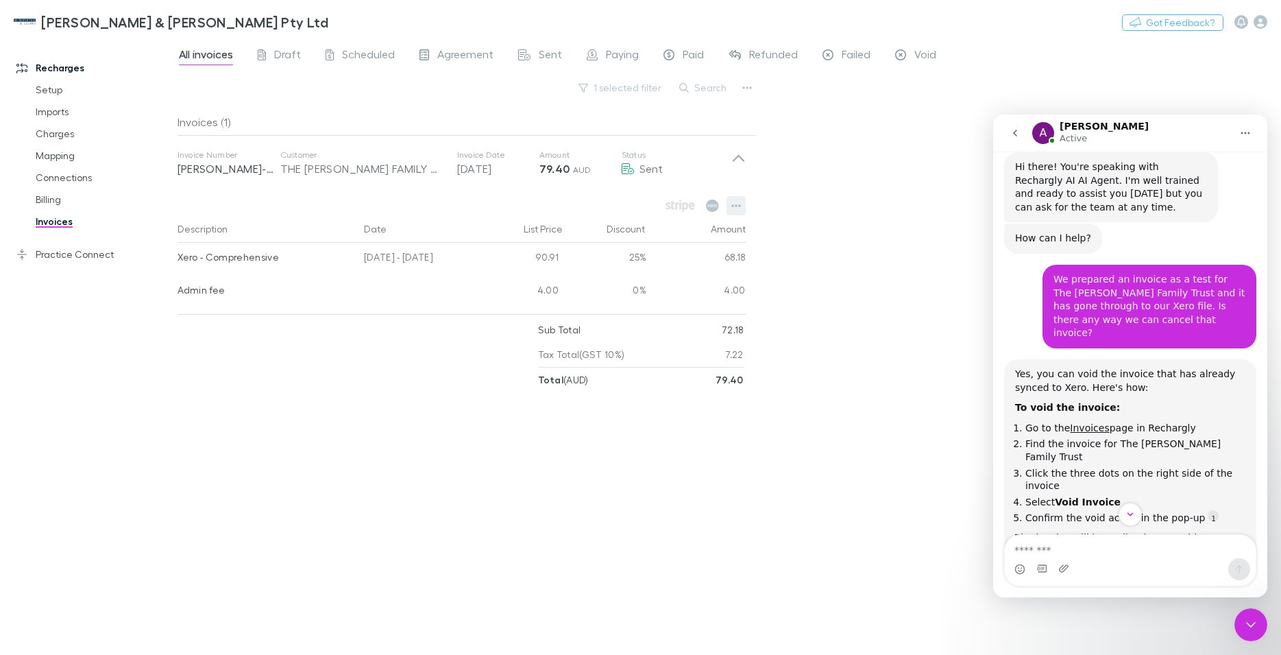
click at [733, 206] on icon "button" at bounding box center [736, 205] width 10 height 3
click at [731, 207] on div at bounding box center [640, 327] width 1281 height 655
drag, startPoint x: 510, startPoint y: 259, endPoint x: 503, endPoint y: 258, distance: 7.0
click at [508, 259] on div "90.91" at bounding box center [523, 259] width 82 height 33
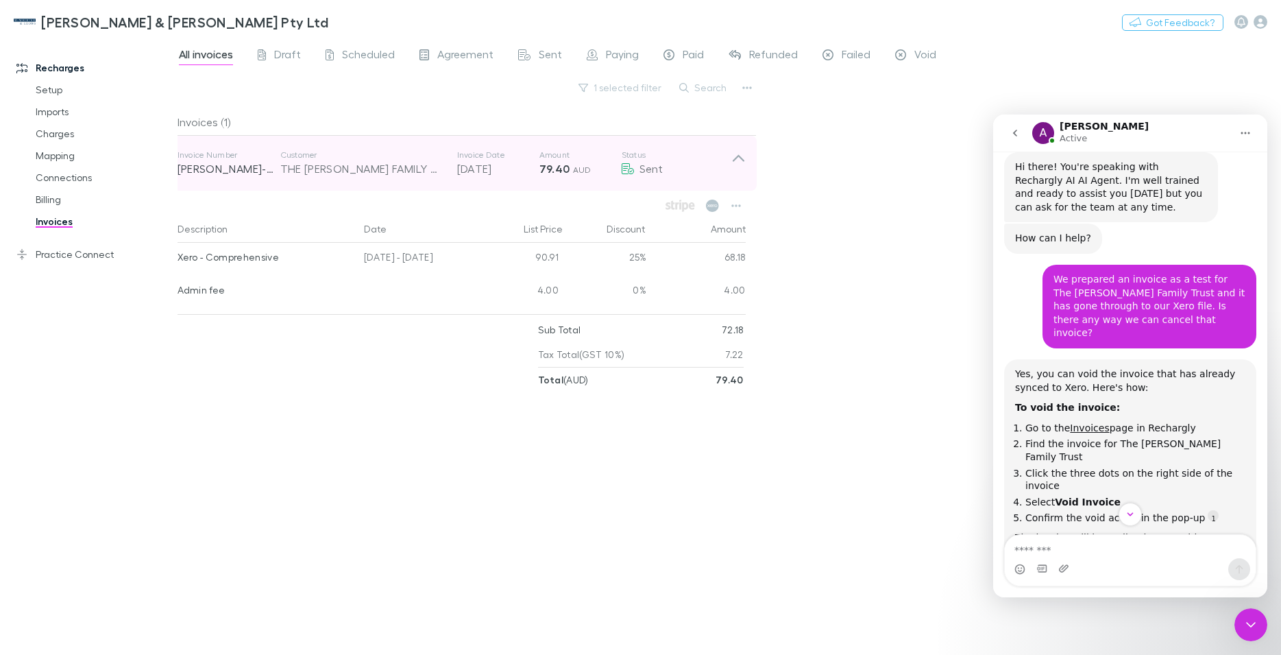
click at [437, 158] on p "Customer" at bounding box center [361, 154] width 163 height 11
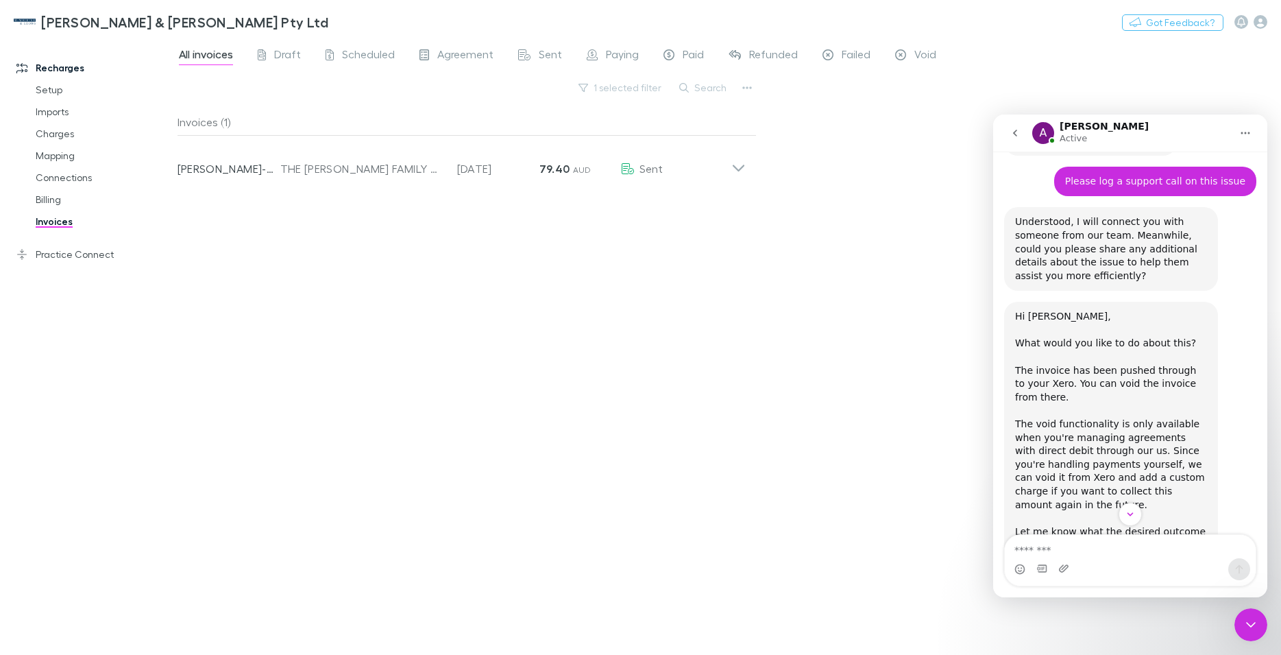
scroll to position [2244, 0]
